Goal: Task Accomplishment & Management: Use online tool/utility

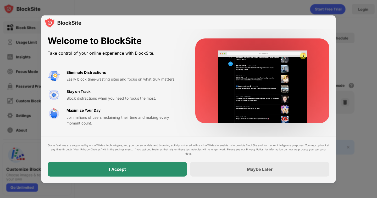
click at [131, 168] on div "I Accept" at bounding box center [117, 169] width 139 height 15
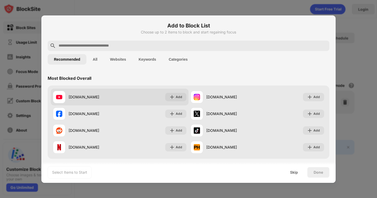
click at [162, 94] on div "[DOMAIN_NAME] Add" at bounding box center [120, 97] width 138 height 17
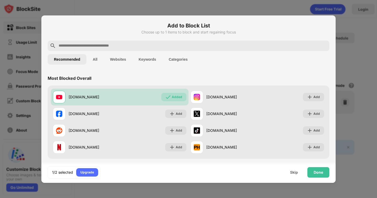
click at [101, 46] on input "text" at bounding box center [192, 46] width 269 height 6
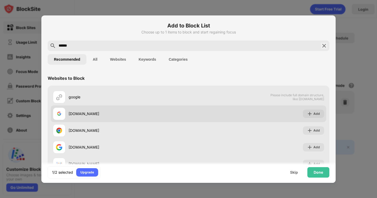
type input "******"
click at [307, 113] on img at bounding box center [309, 113] width 5 height 5
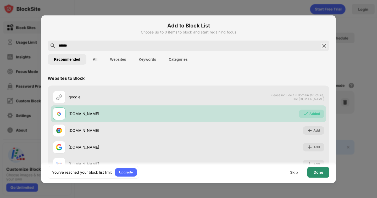
click at [322, 172] on div "Done" at bounding box center [318, 173] width 9 height 4
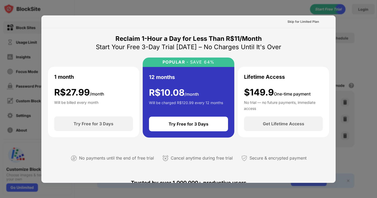
click at [302, 21] on div "Skip for Limited Plan" at bounding box center [303, 21] width 31 height 5
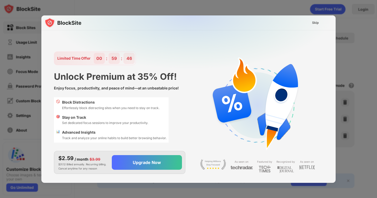
click at [315, 21] on div "Skip" at bounding box center [315, 22] width 7 height 5
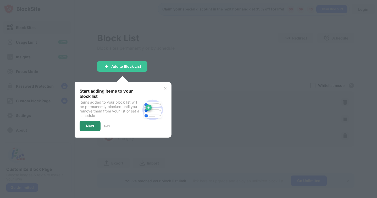
click at [91, 130] on div "Next" at bounding box center [90, 126] width 21 height 10
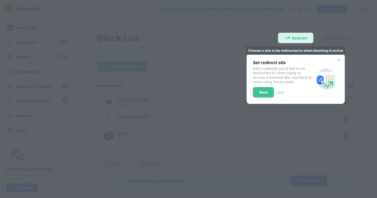
click at [300, 36] on div "Redirect" at bounding box center [300, 38] width 15 height 4
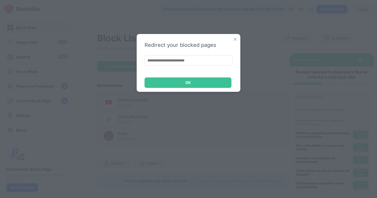
click at [169, 61] on input at bounding box center [189, 60] width 88 height 10
click at [150, 61] on input "**********" at bounding box center [189, 60] width 88 height 10
type input "**********"
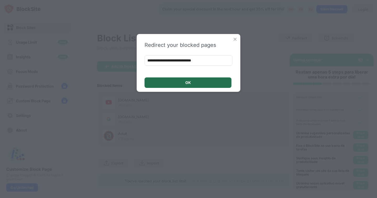
click at [170, 82] on div "OK" at bounding box center [188, 83] width 87 height 10
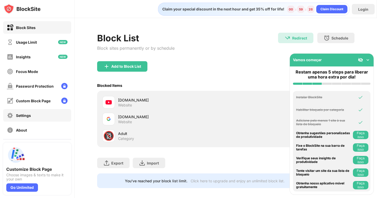
click at [30, 117] on div "Settings" at bounding box center [23, 116] width 15 height 4
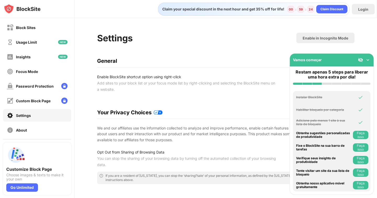
click at [368, 58] on img at bounding box center [368, 59] width 5 height 5
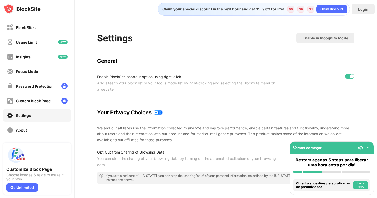
click at [349, 79] on div at bounding box center [350, 76] width 9 height 5
